Goal: Task Accomplishment & Management: Use online tool/utility

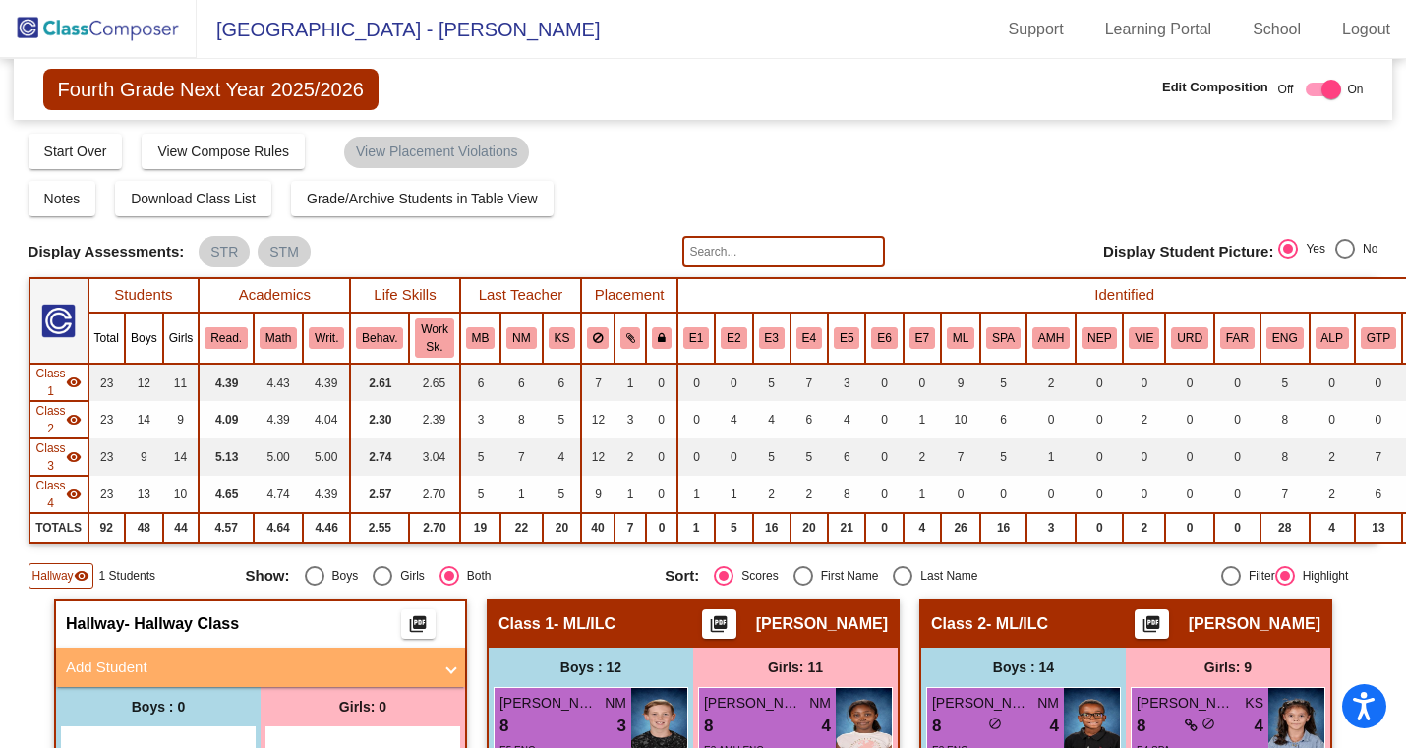
scroll to position [0, 4]
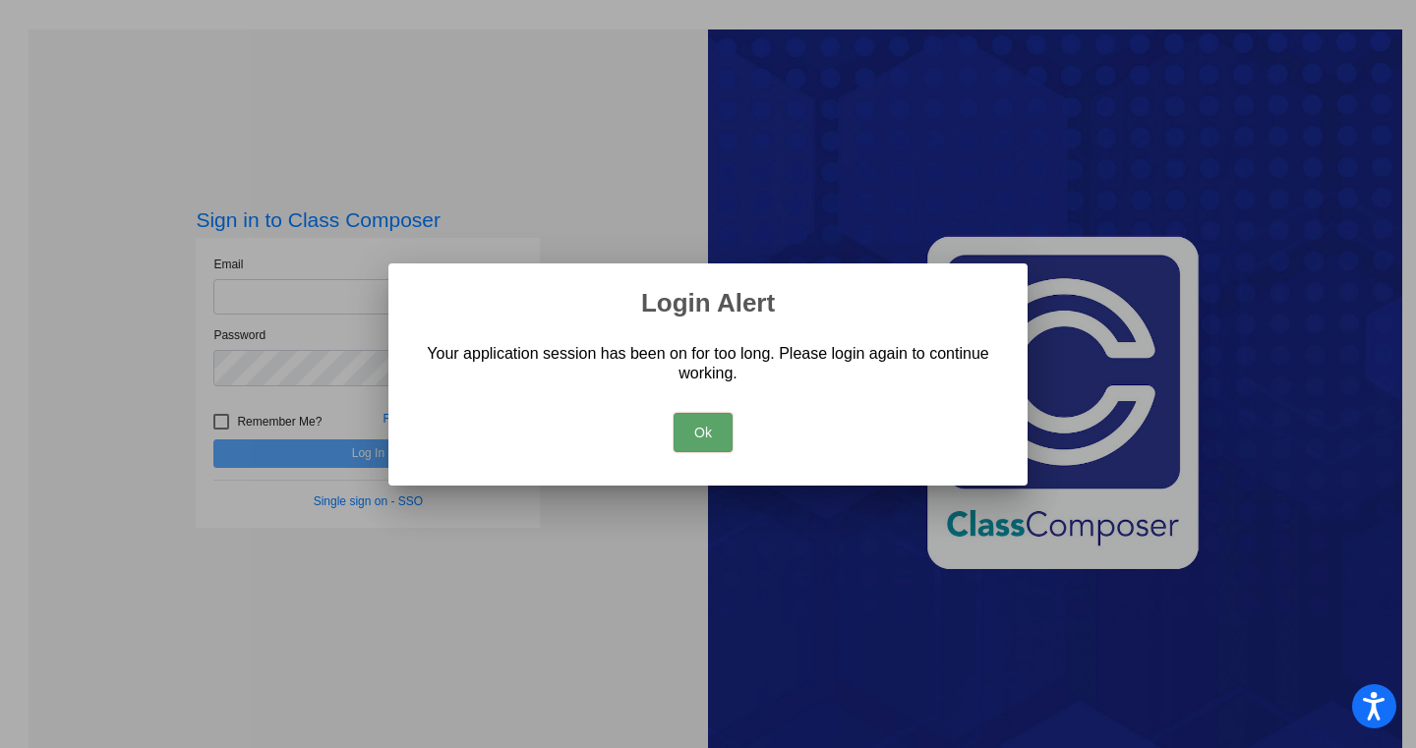
click at [698, 450] on button "Ok" at bounding box center [702, 432] width 59 height 39
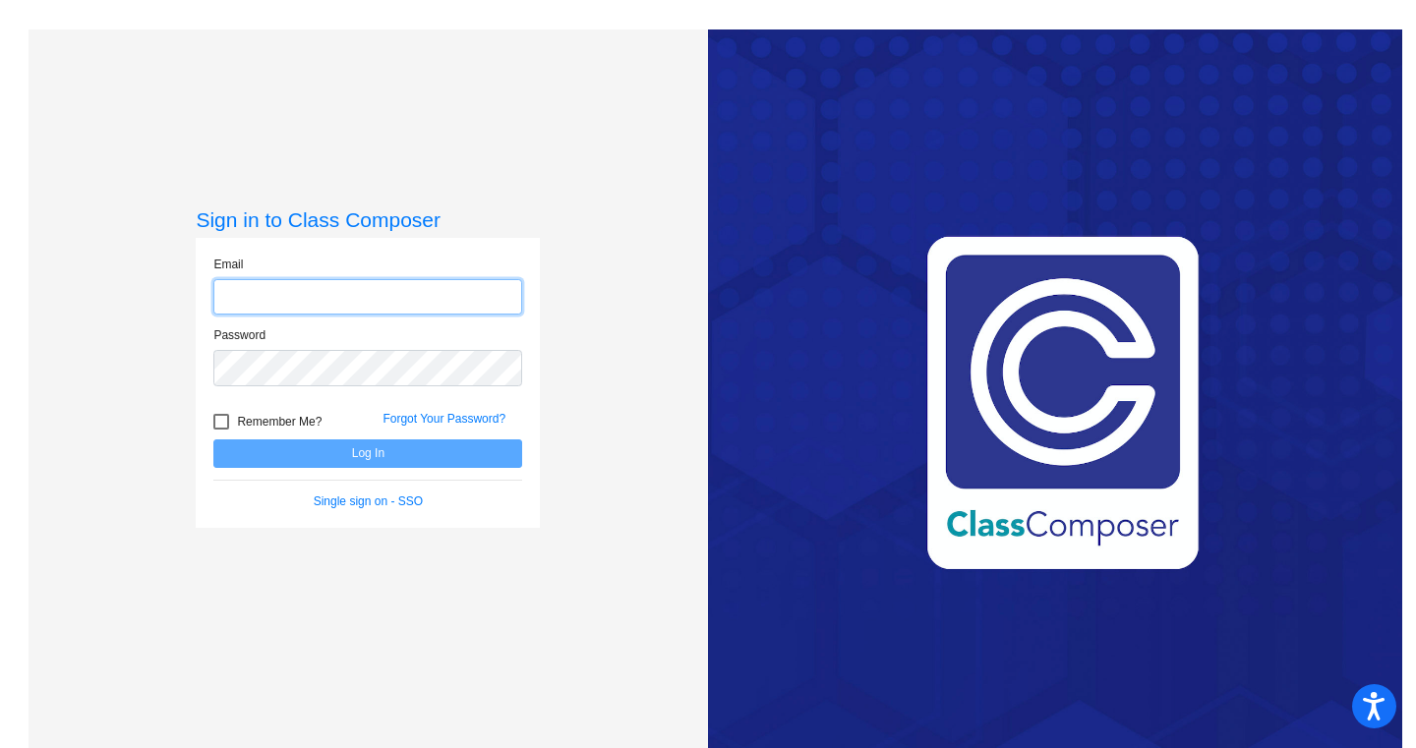
click at [328, 298] on input "email" at bounding box center [367, 297] width 309 height 36
type input "kjones100@cherrycreekschools.org"
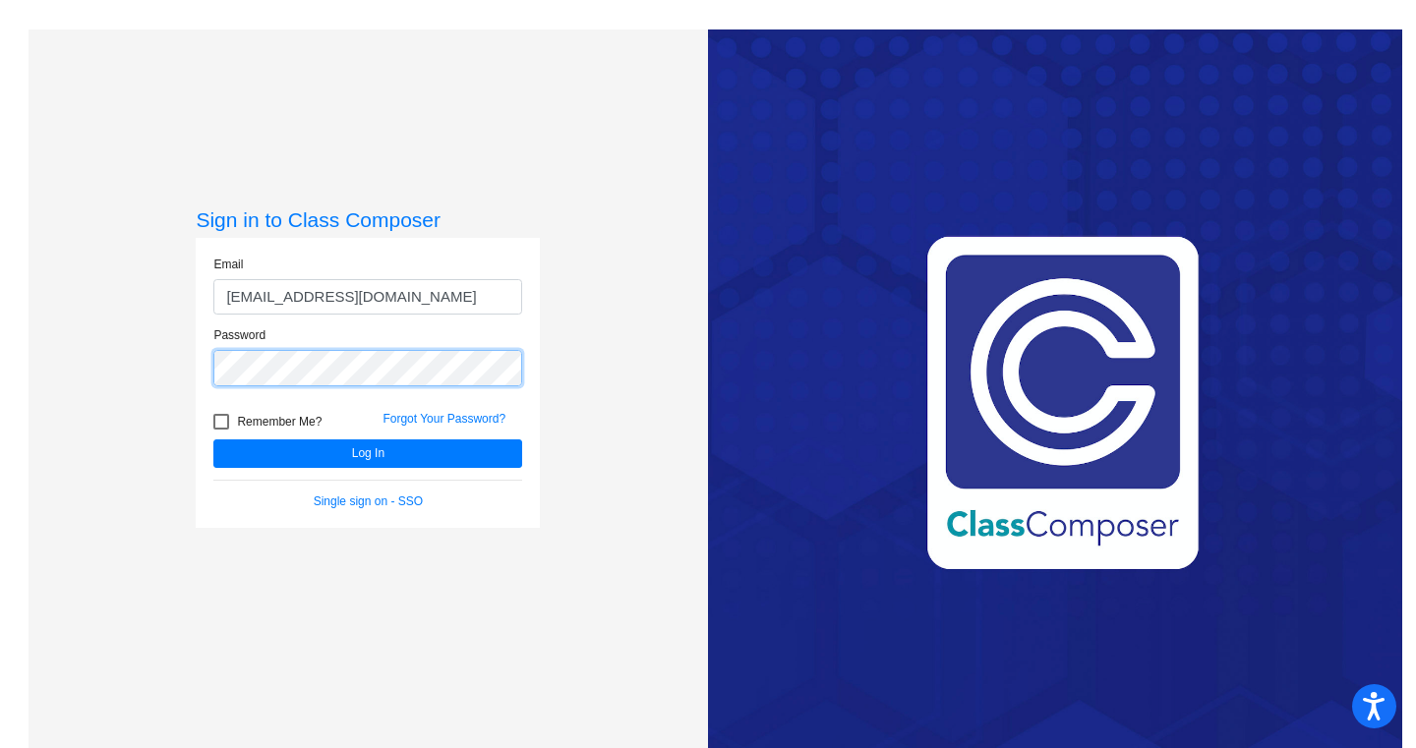
click at [213, 439] on button "Log In" at bounding box center [367, 453] width 309 height 29
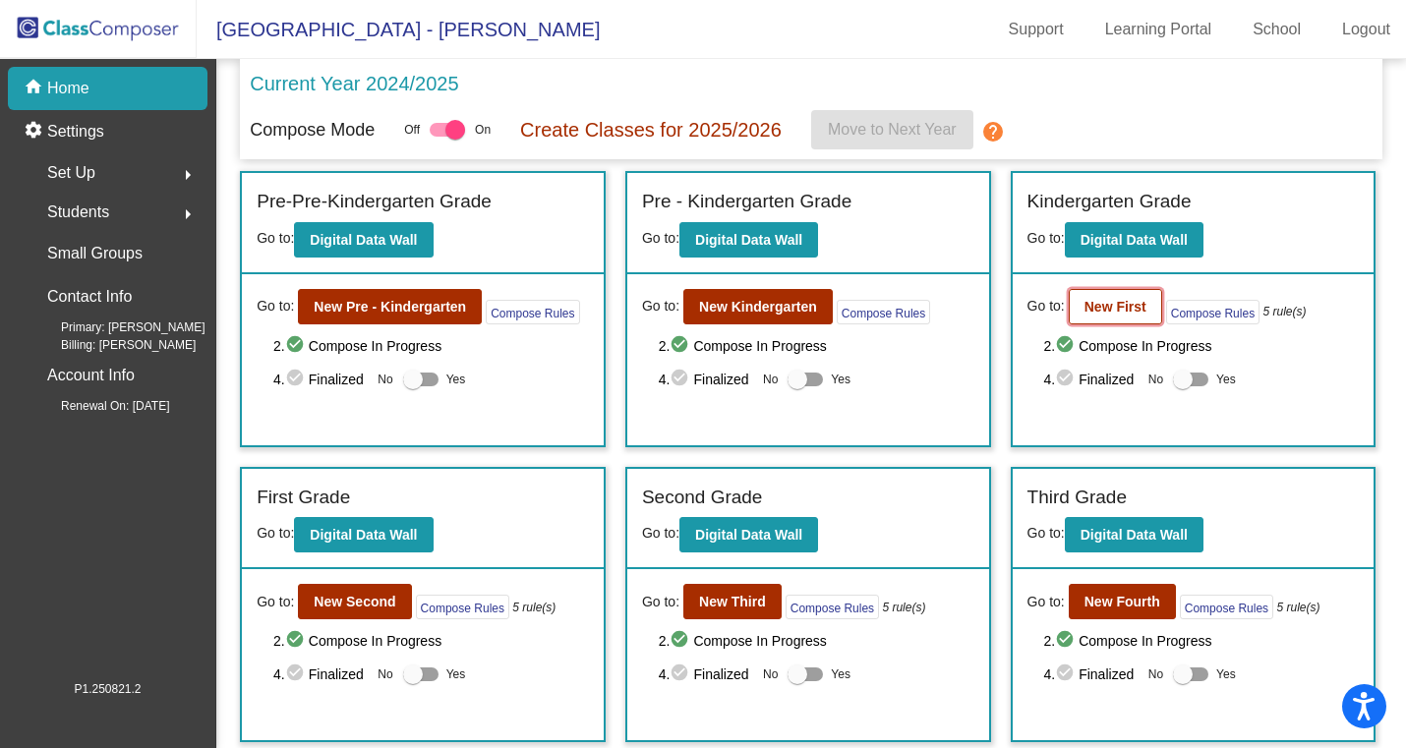
click at [1124, 305] on b "New First" at bounding box center [1115, 307] width 62 height 16
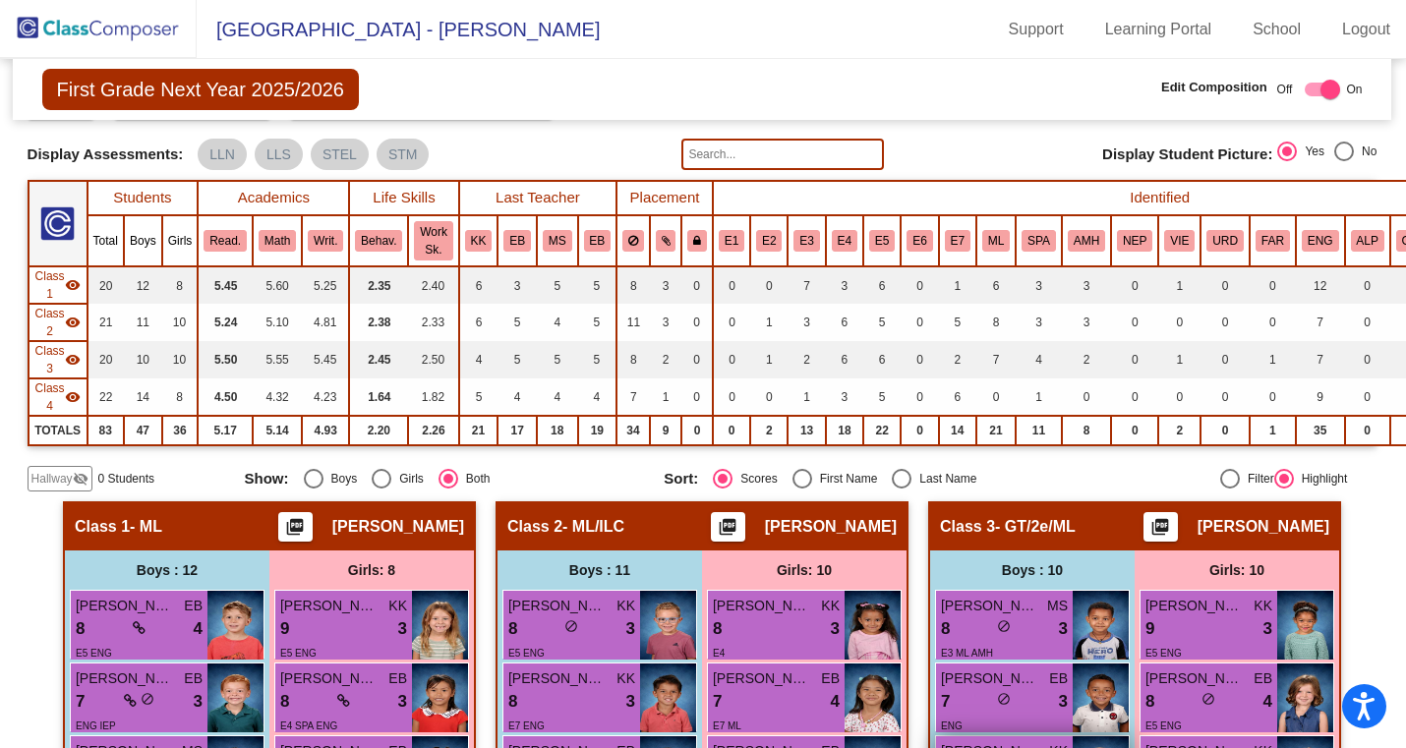
scroll to position [99, 1]
